Goal: Transaction & Acquisition: Purchase product/service

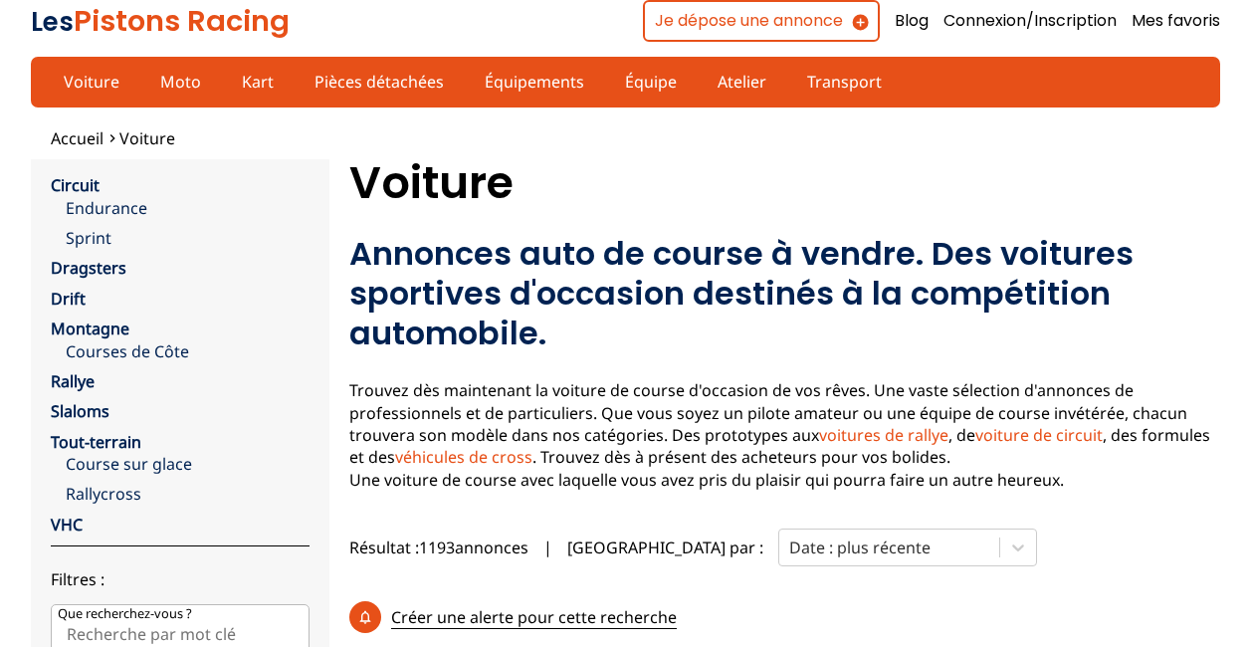
click at [69, 370] on div "Rallye" at bounding box center [180, 381] width 259 height 22
click at [71, 377] on link "Rallye" at bounding box center [73, 381] width 44 height 22
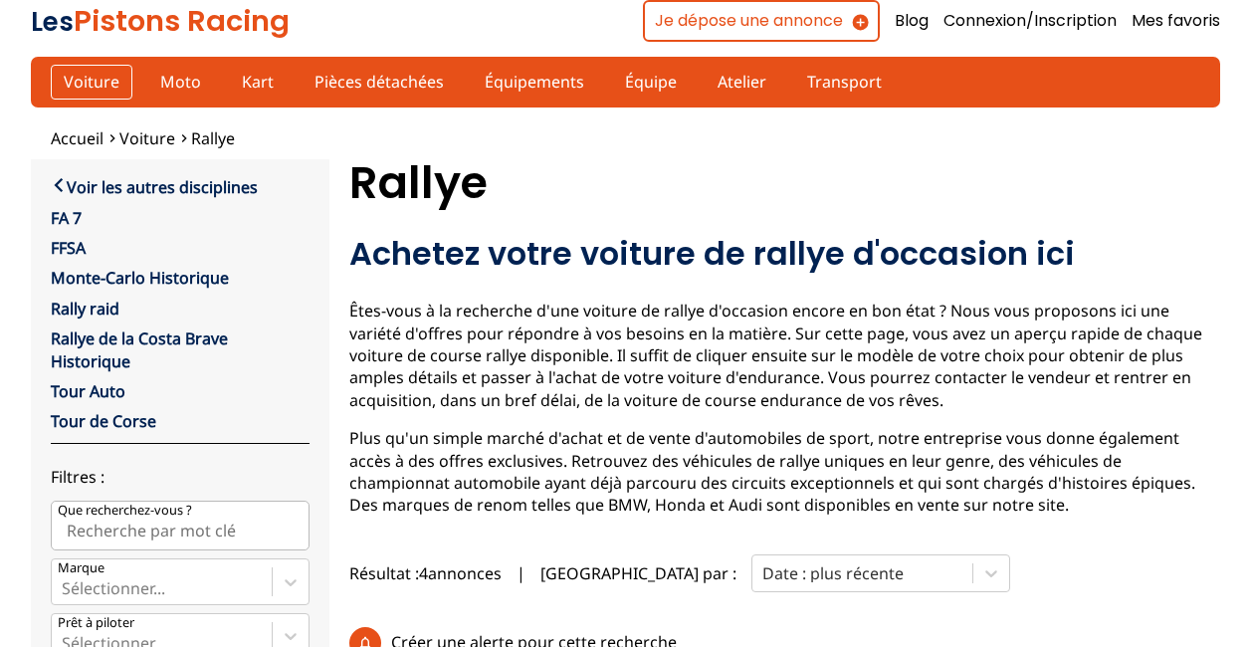
click at [68, 81] on link "Voiture" at bounding box center [92, 82] width 82 height 34
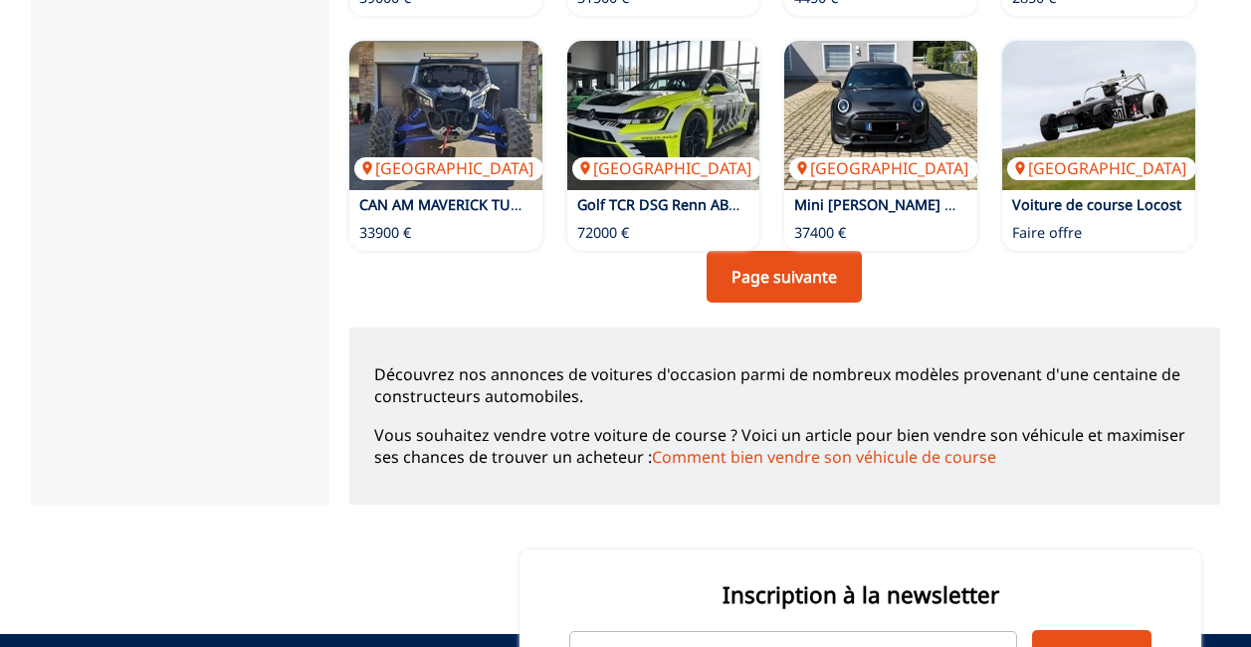
scroll to position [1698, 0]
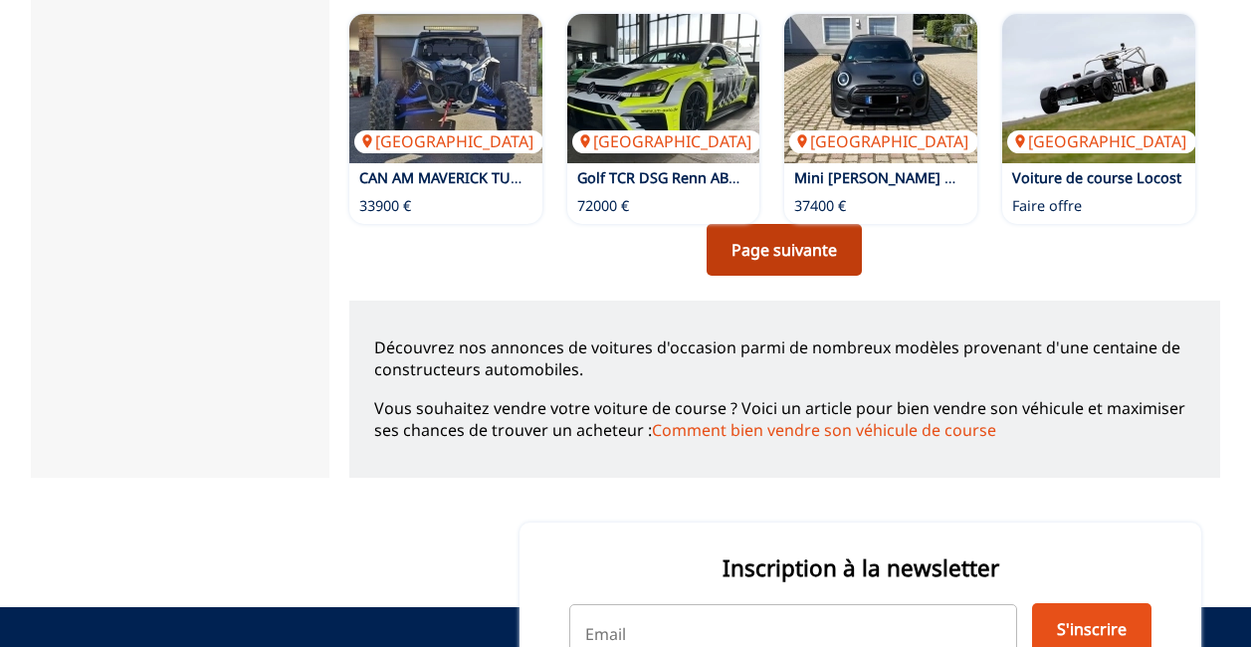
click at [805, 268] on link "Page suivante" at bounding box center [784, 250] width 155 height 52
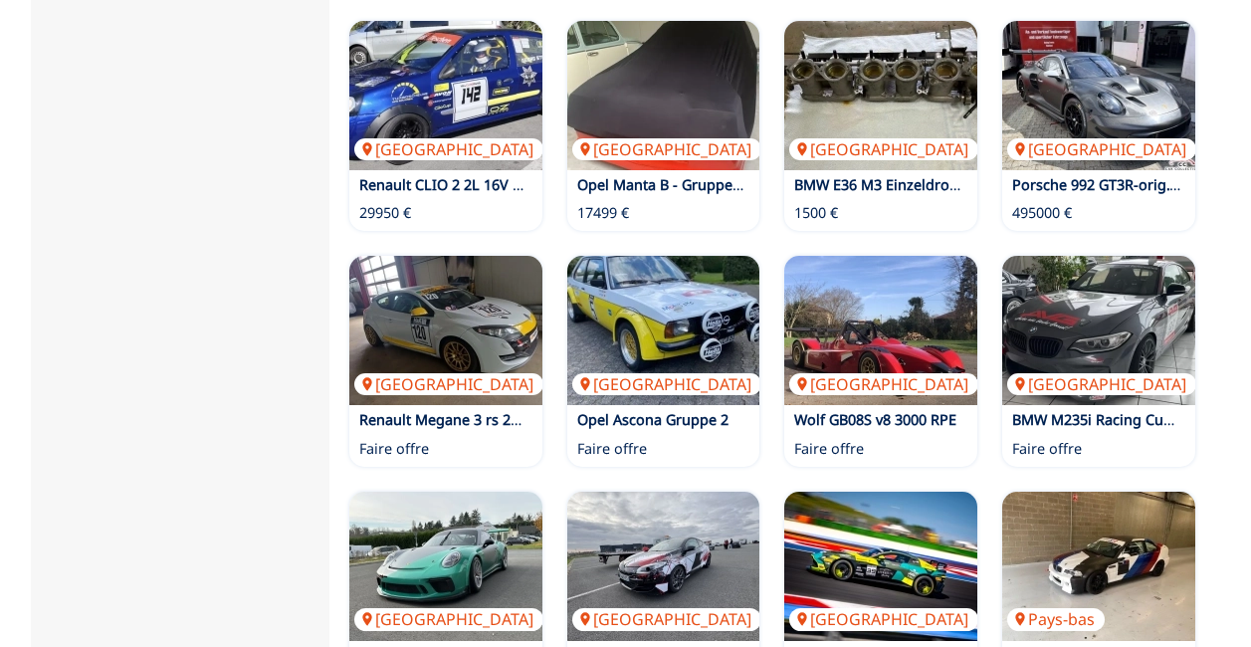
scroll to position [1326, 0]
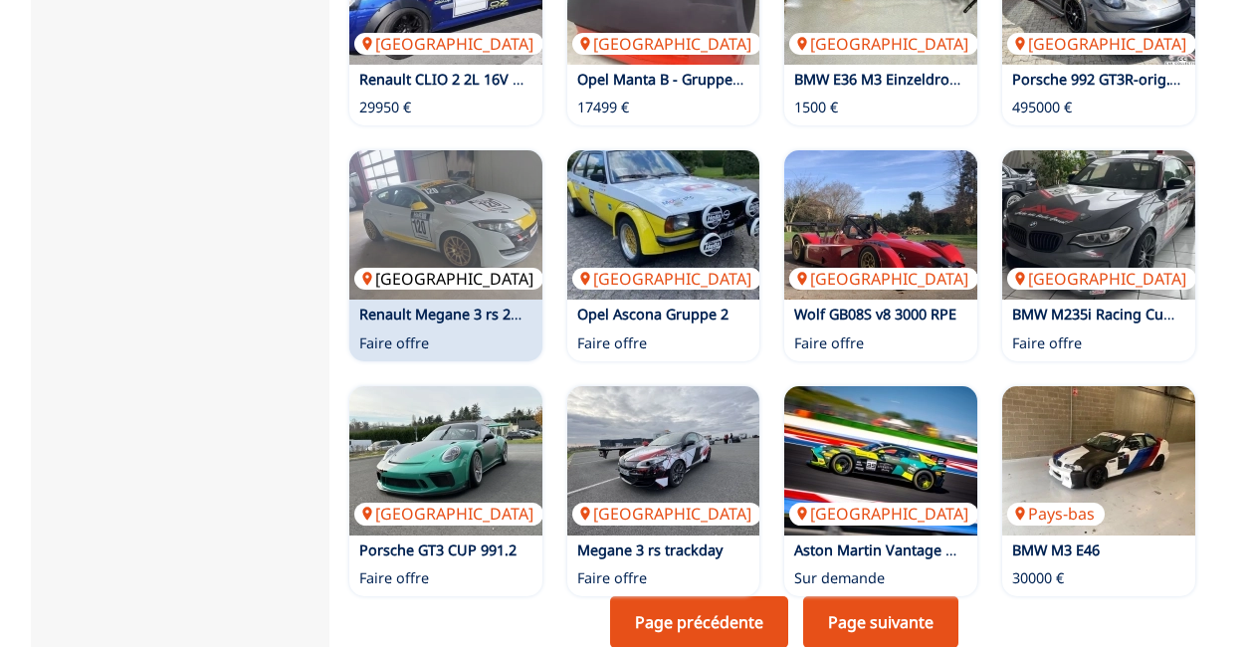
click at [428, 223] on img at bounding box center [445, 224] width 193 height 149
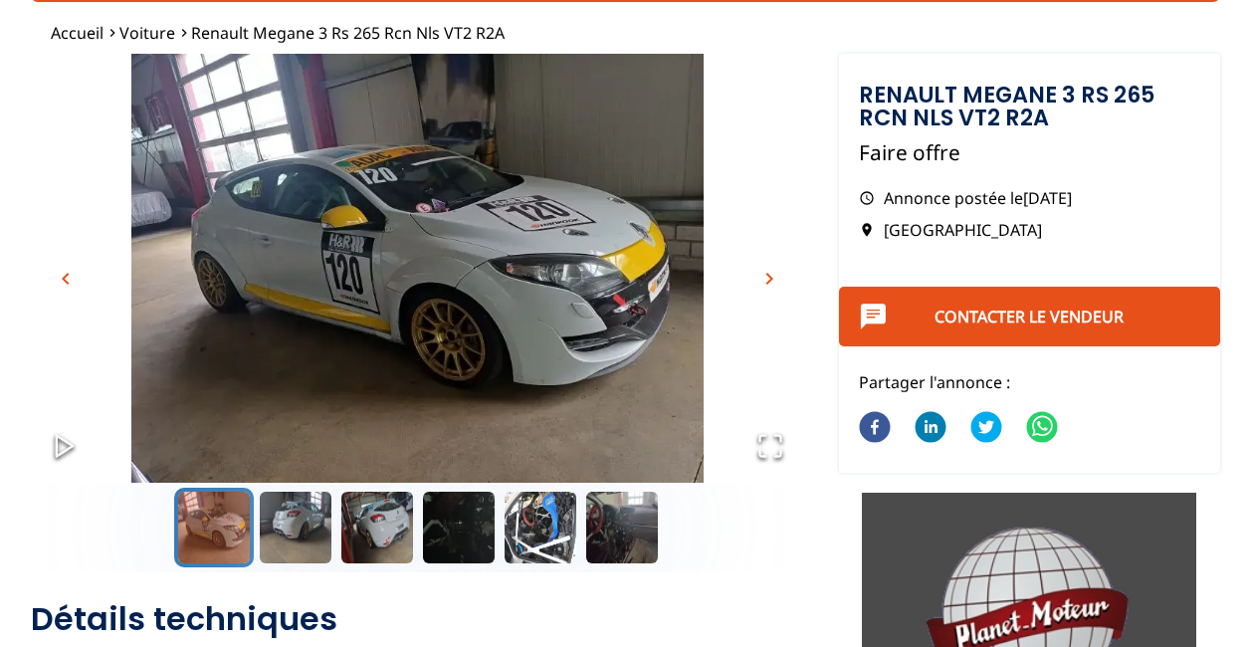
scroll to position [94, 0]
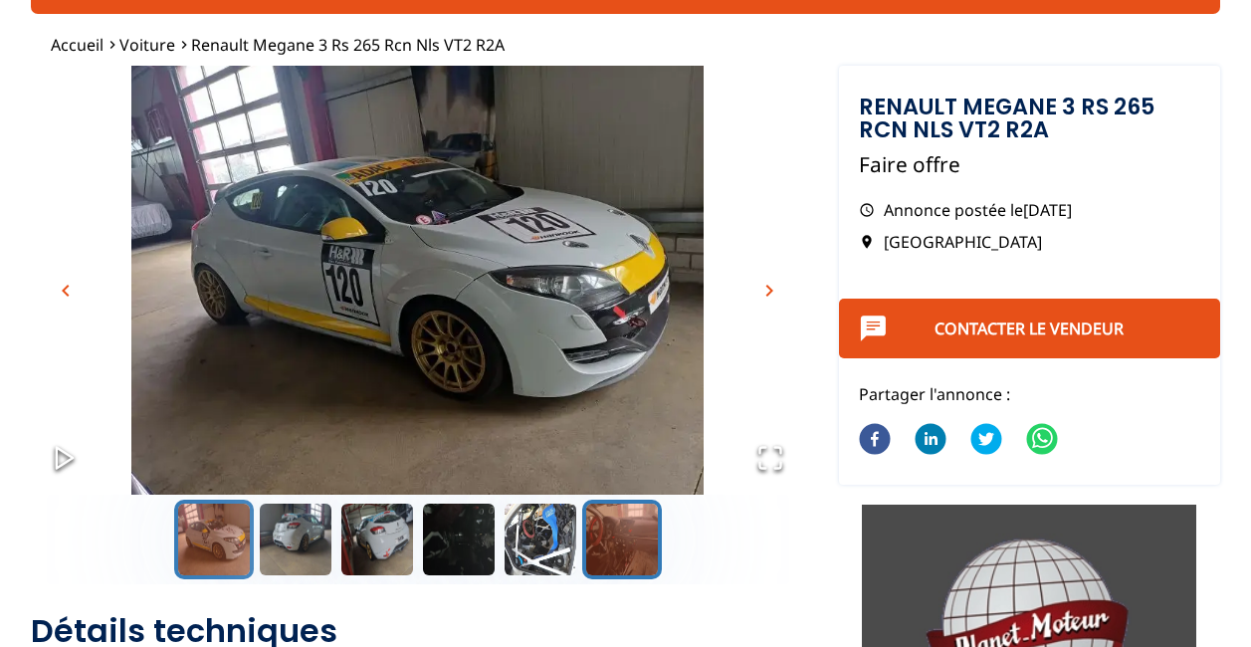
click at [618, 558] on button "Aller à la diapositive 6" at bounding box center [622, 540] width 80 height 80
